Goal: Task Accomplishment & Management: Manage account settings

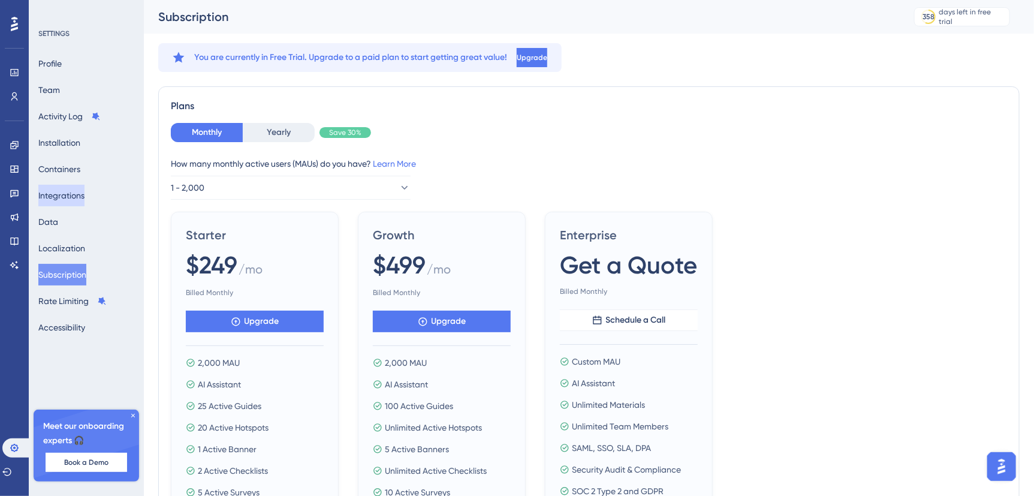
click at [71, 201] on button "Integrations" at bounding box center [61, 196] width 46 height 22
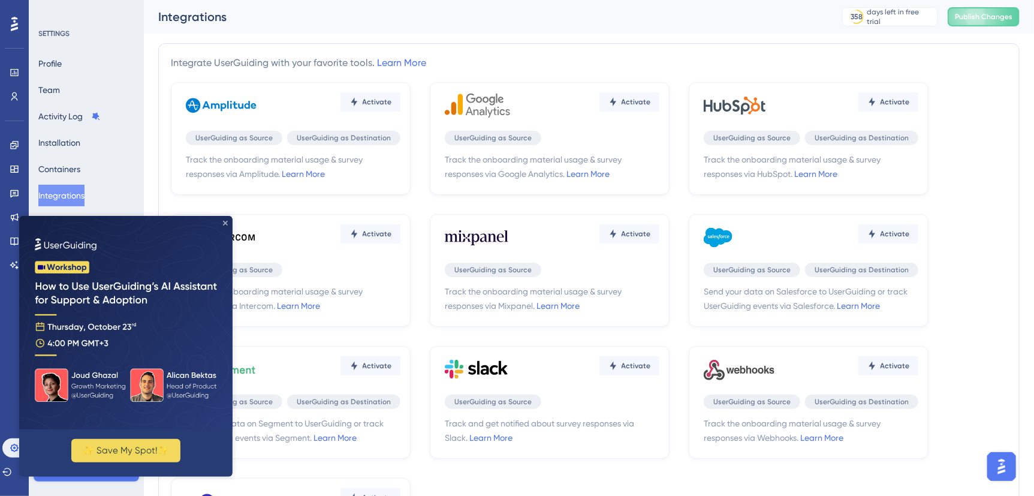
click at [225, 223] on icon "Close Preview" at bounding box center [224, 222] width 5 height 5
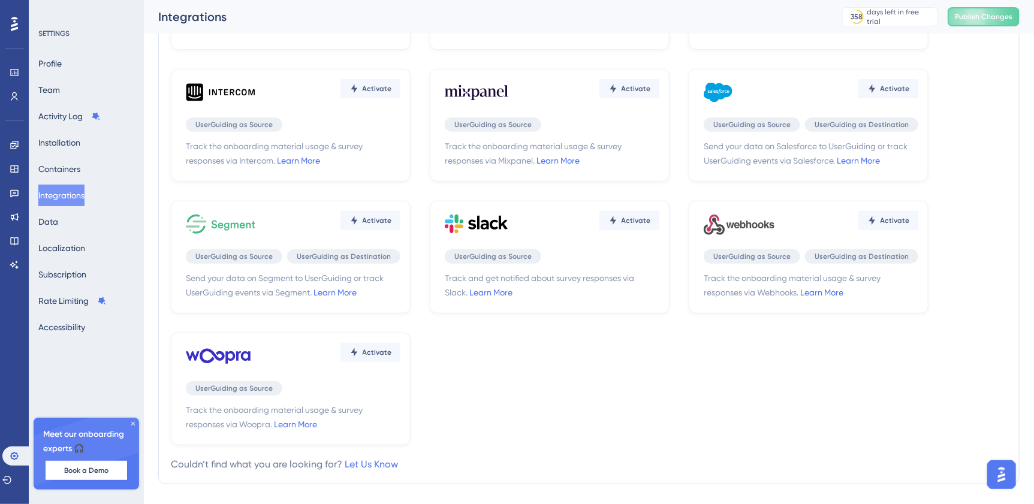
scroll to position [152, 0]
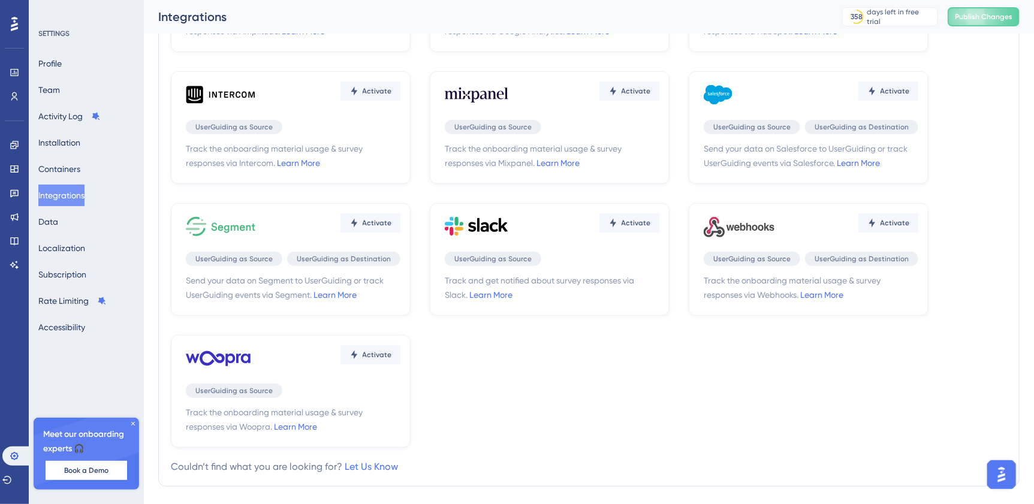
click at [134, 424] on icon at bounding box center [133, 423] width 7 height 7
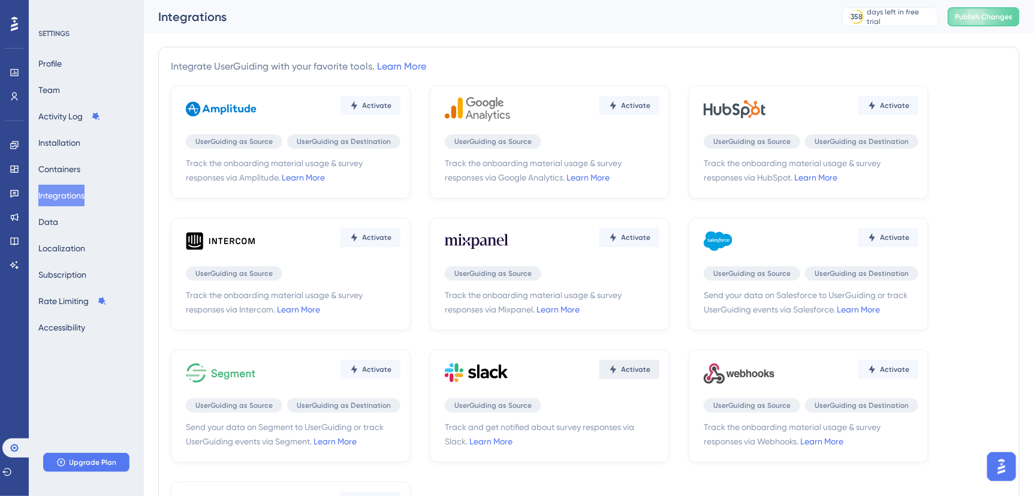
scroll to position [0, 0]
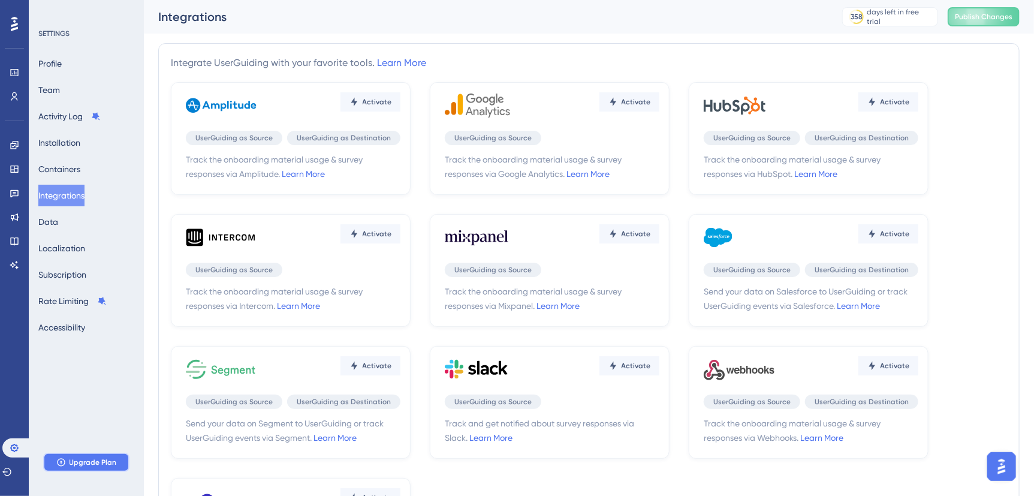
click at [73, 461] on span "Upgrade Plan" at bounding box center [93, 463] width 47 height 10
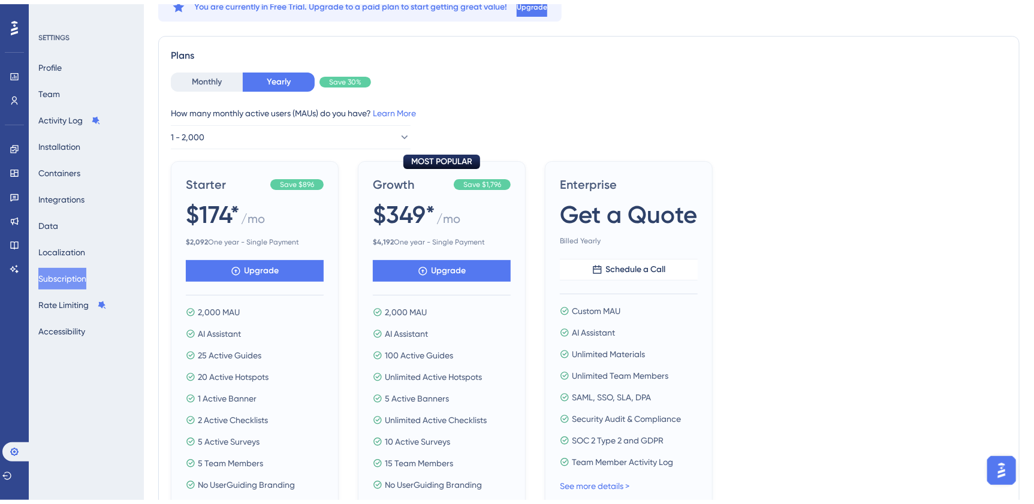
scroll to position [104, 0]
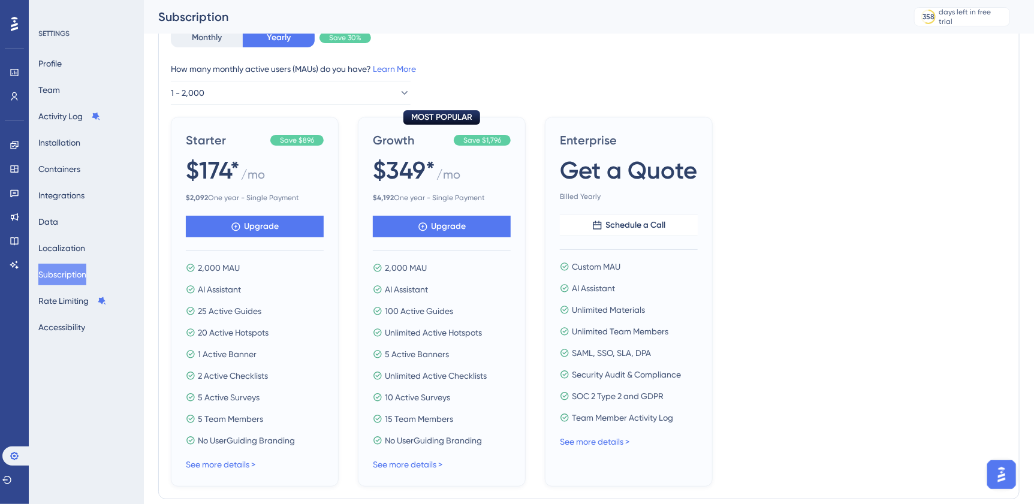
click at [856, 266] on div "Starter Save $896 $174* / mo $ 2,092 One year - Single Payment Upgrade 2,000 MA…" at bounding box center [589, 302] width 836 height 370
click at [216, 38] on button "Monthly" at bounding box center [207, 37] width 72 height 19
